Goal: Navigation & Orientation: Find specific page/section

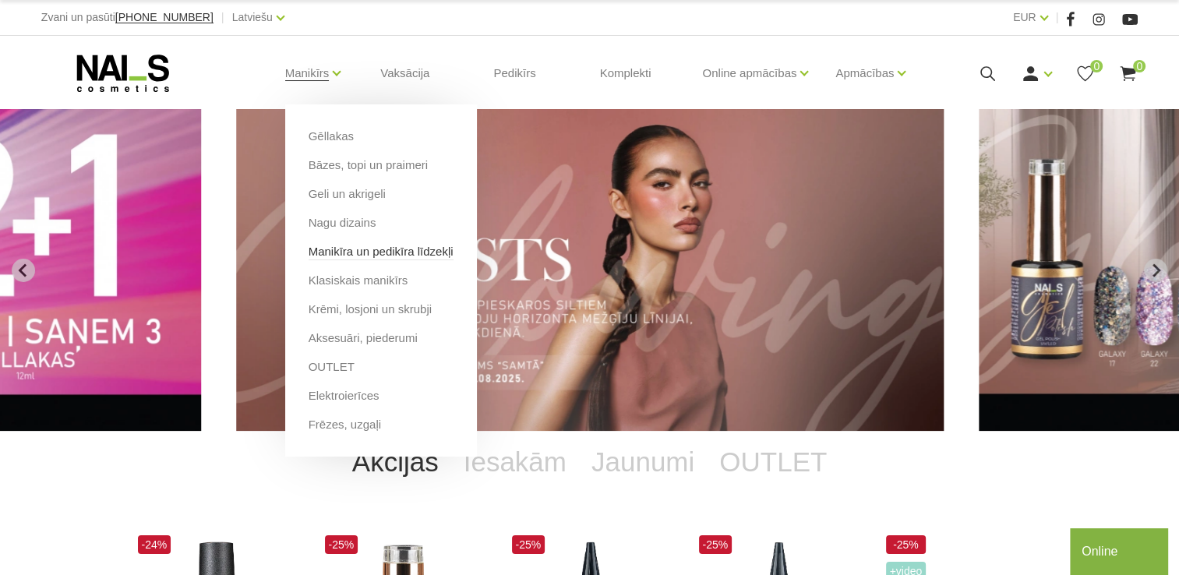
click at [361, 252] on link "Manikīra un pedikīra līdzekļi" at bounding box center [380, 251] width 145 height 17
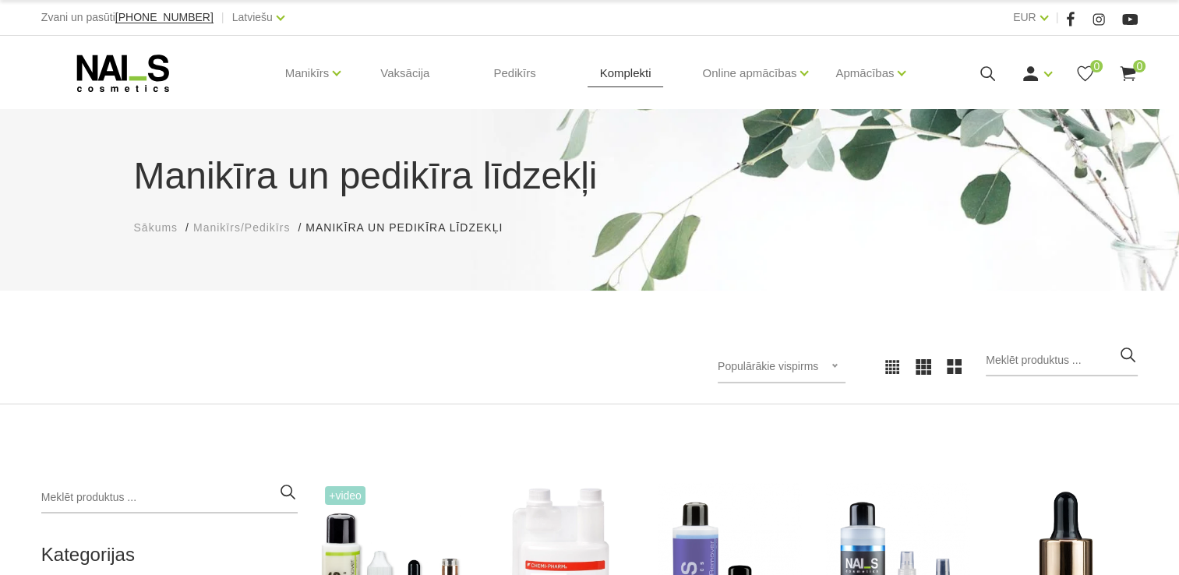
click at [626, 70] on link "Komplekti" at bounding box center [625, 73] width 76 height 75
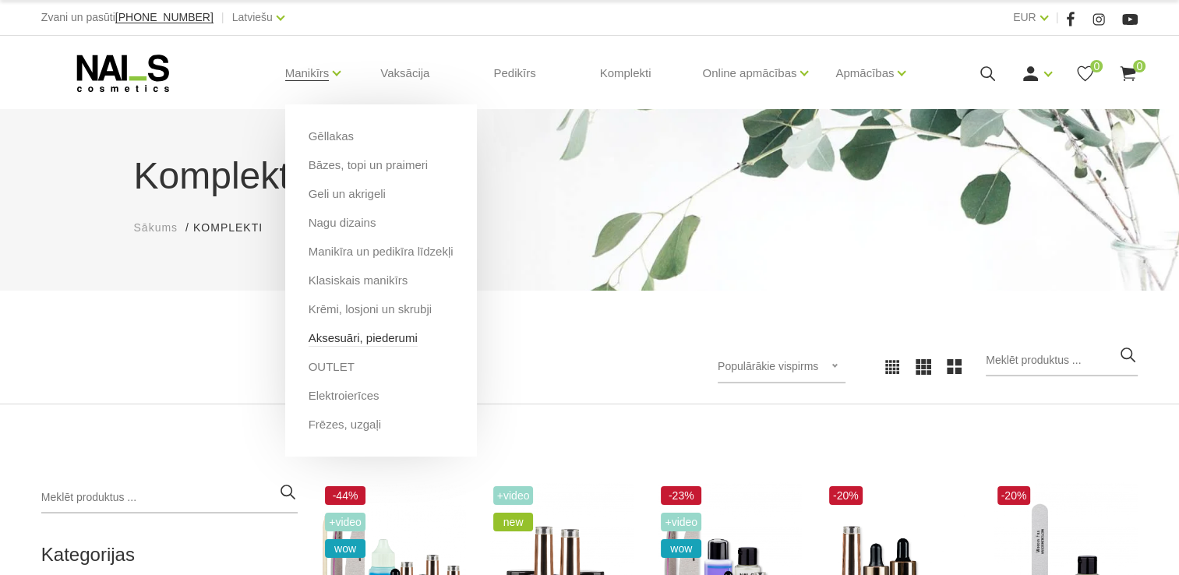
click at [337, 343] on link "Aksesuāri, piederumi" at bounding box center [362, 338] width 109 height 17
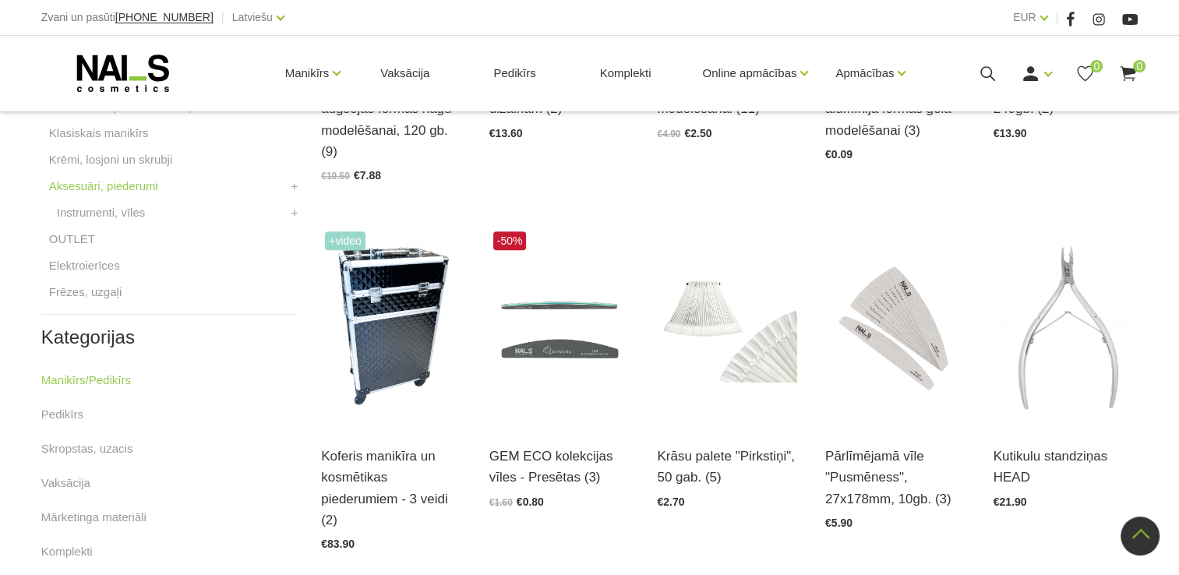
scroll to position [545, 0]
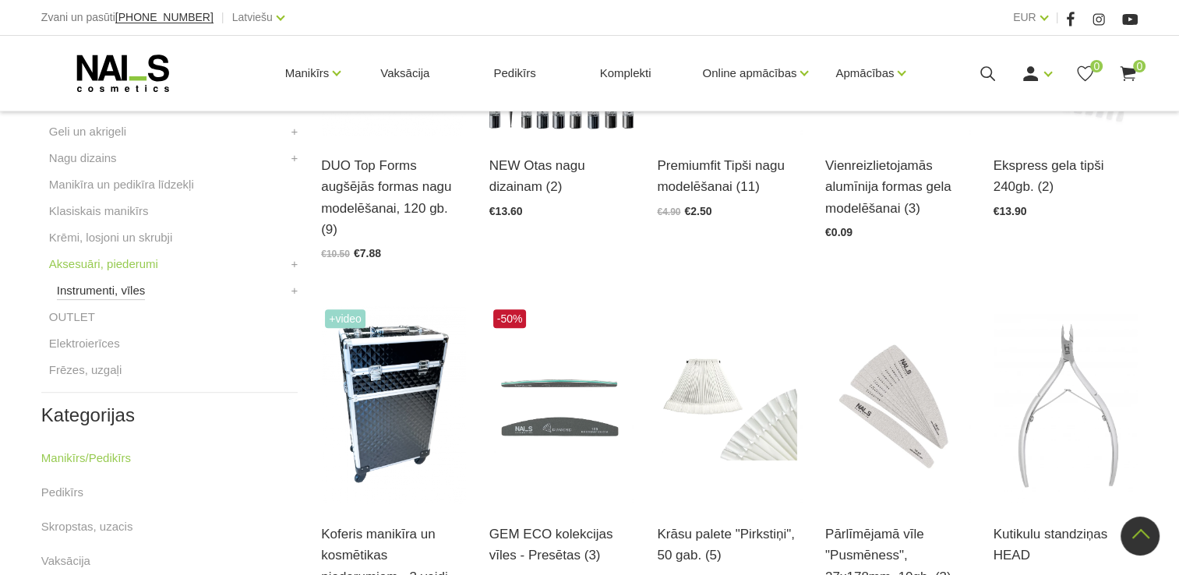
click at [100, 293] on link "Instrumenti, vīles" at bounding box center [101, 290] width 88 height 19
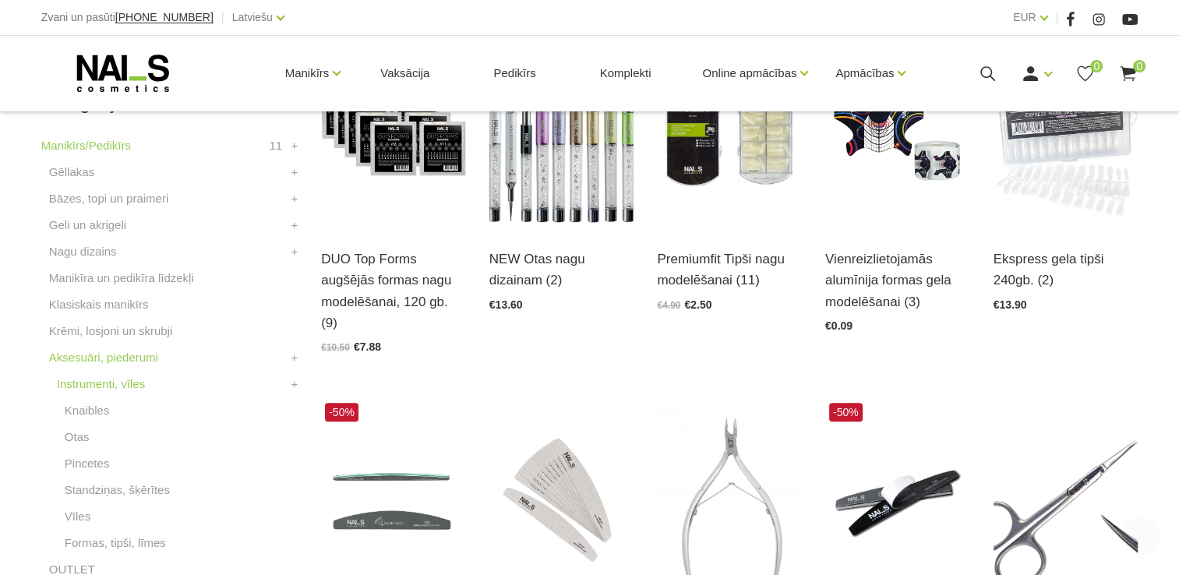
scroll to position [545, 0]
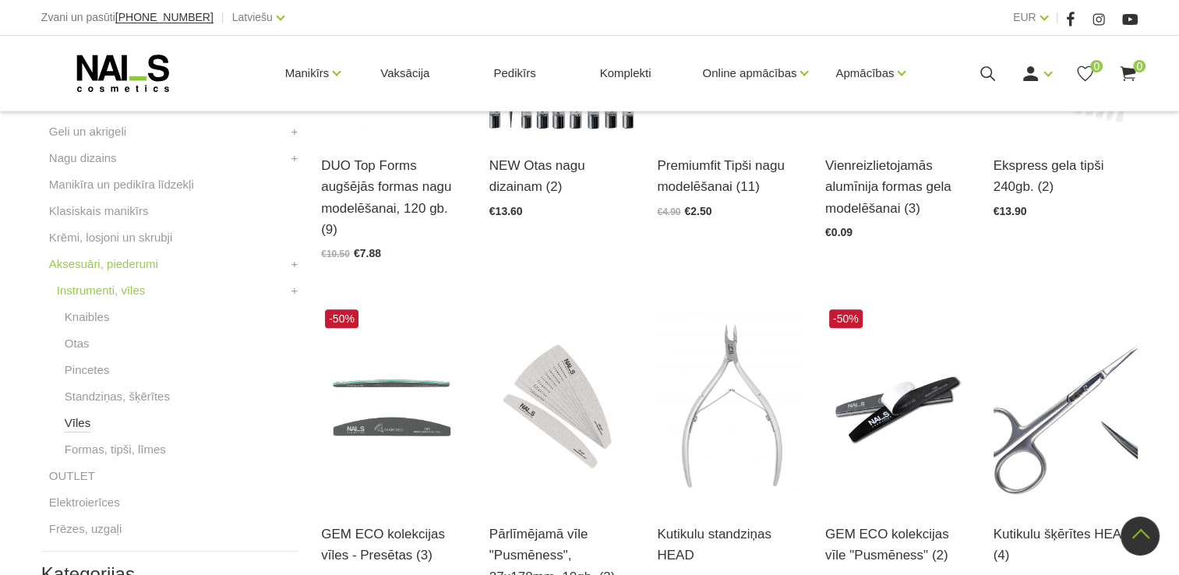
click at [76, 425] on link "Vīles" at bounding box center [78, 423] width 26 height 19
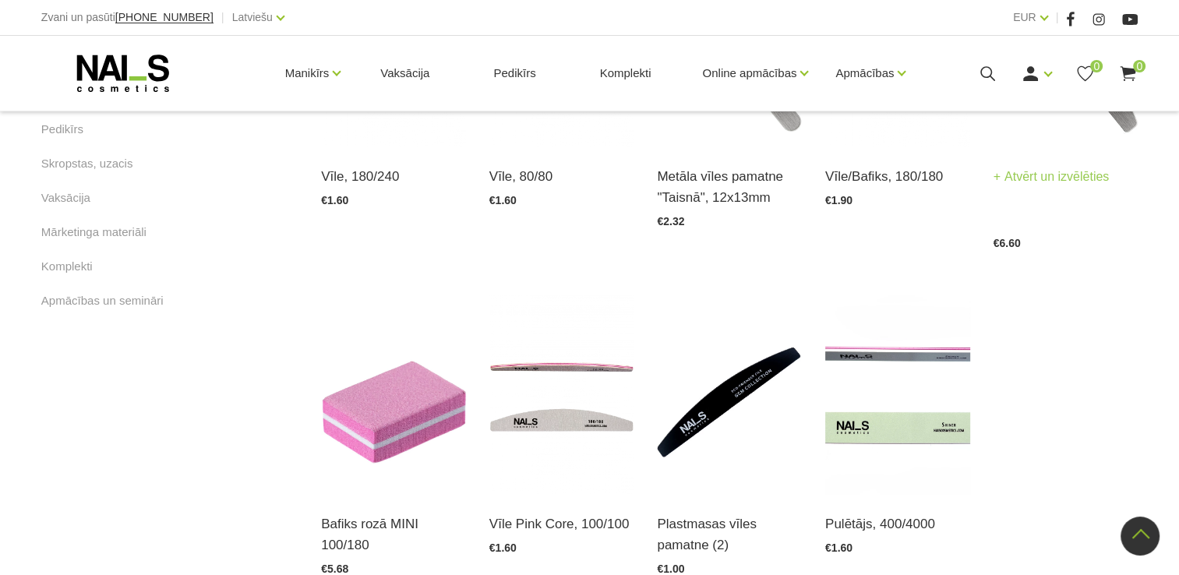
scroll to position [701, 0]
